Goal: Information Seeking & Learning: Learn about a topic

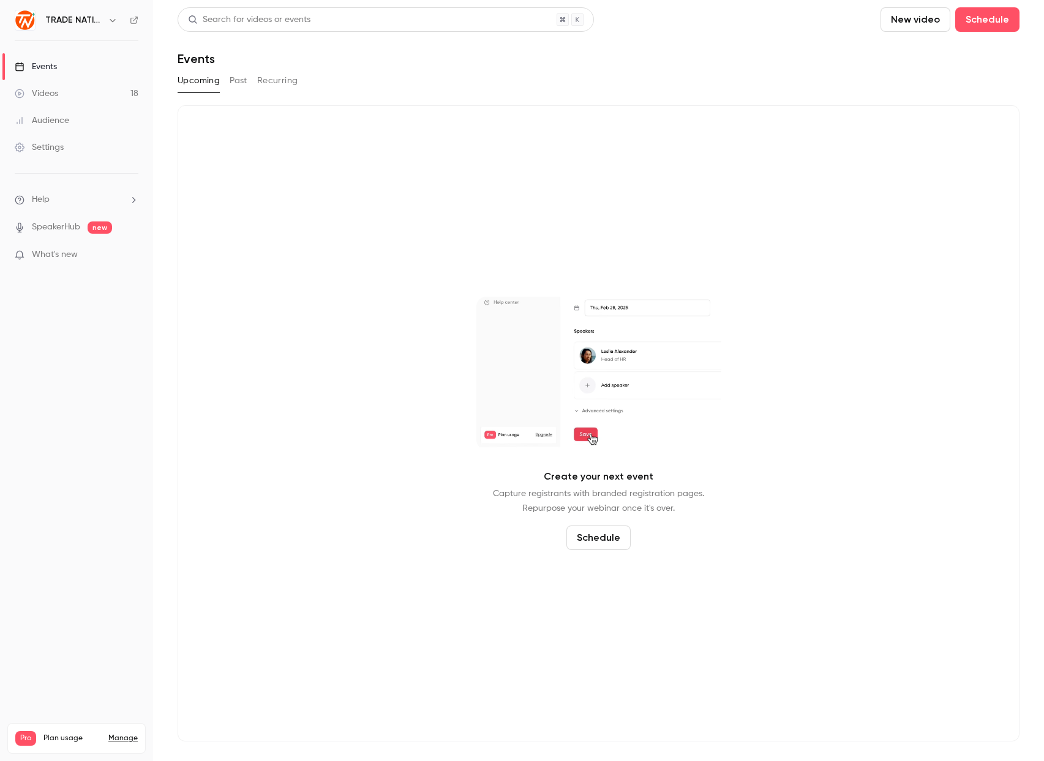
click at [238, 77] on button "Past" at bounding box center [239, 81] width 18 height 20
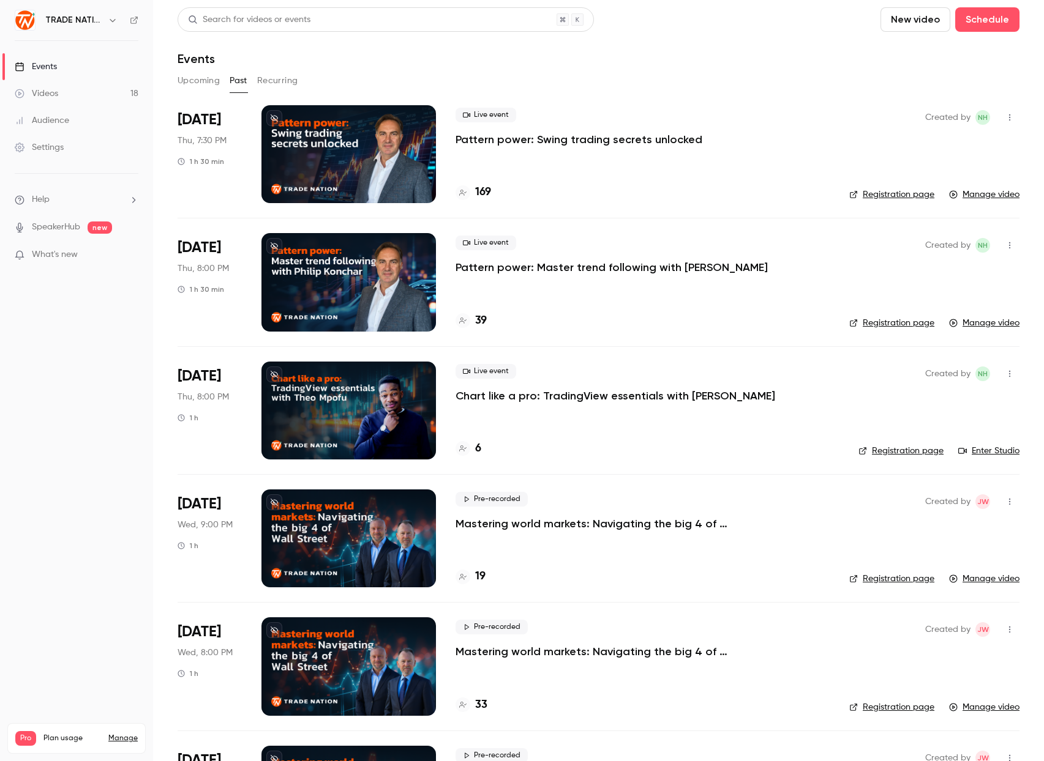
click at [545, 160] on div "Live event Pattern power: Swing trading secrets unlocked 169" at bounding box center [642, 154] width 374 height 98
click at [577, 132] on p "Pattern power: Swing trading secrets unlocked" at bounding box center [578, 139] width 247 height 15
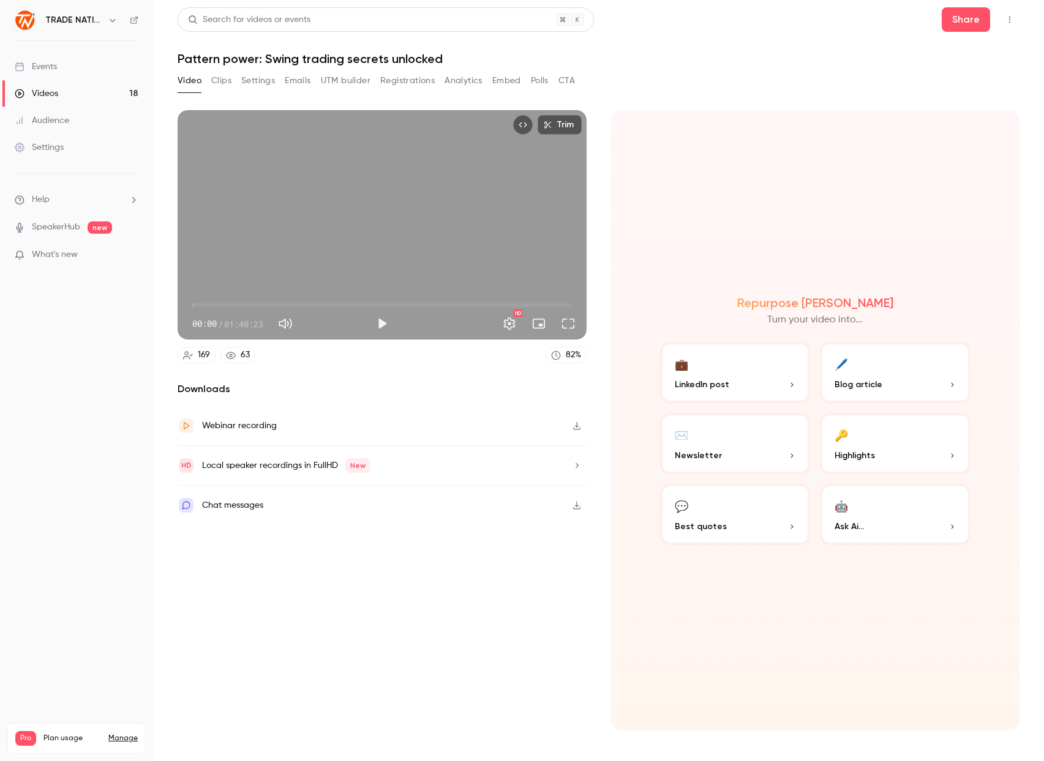
click at [299, 81] on button "Emails" at bounding box center [298, 81] width 26 height 20
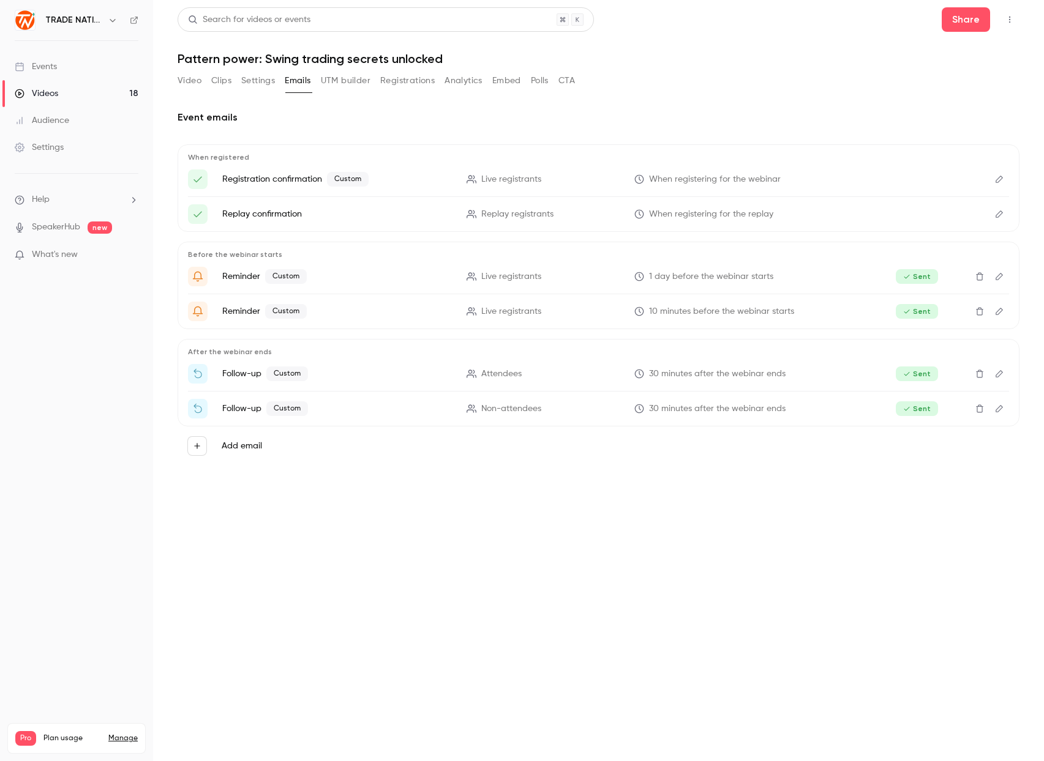
click at [1001, 309] on icon "Edit" at bounding box center [999, 311] width 10 height 9
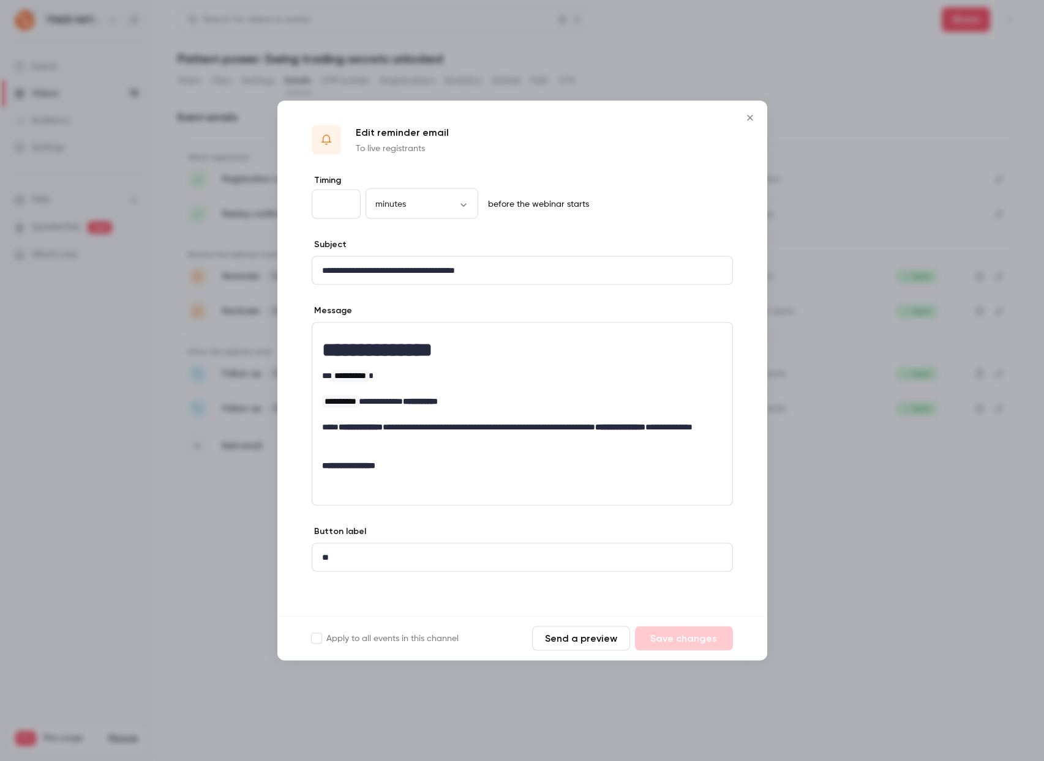
click at [432, 555] on p "**" at bounding box center [522, 557] width 400 height 13
click at [749, 117] on icon "Close" at bounding box center [749, 118] width 15 height 10
